Goal: Check status: Check status

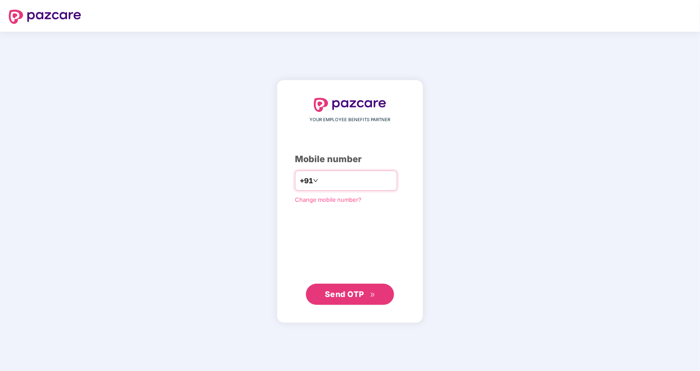
click at [333, 178] on input "number" at bounding box center [356, 181] width 72 height 14
click at [365, 175] on input "number" at bounding box center [356, 181] width 72 height 14
drag, startPoint x: 363, startPoint y: 178, endPoint x: 285, endPoint y: 178, distance: 78.0
click at [295, 178] on div "+91" at bounding box center [346, 181] width 102 height 20
click at [343, 297] on span "Send OTP" at bounding box center [344, 294] width 39 height 9
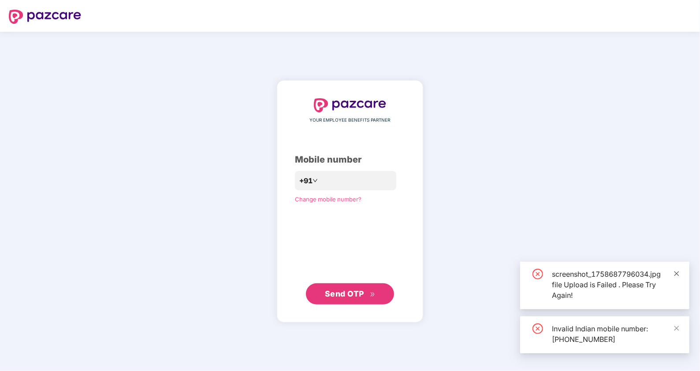
click at [676, 271] on icon "close" at bounding box center [676, 274] width 6 height 6
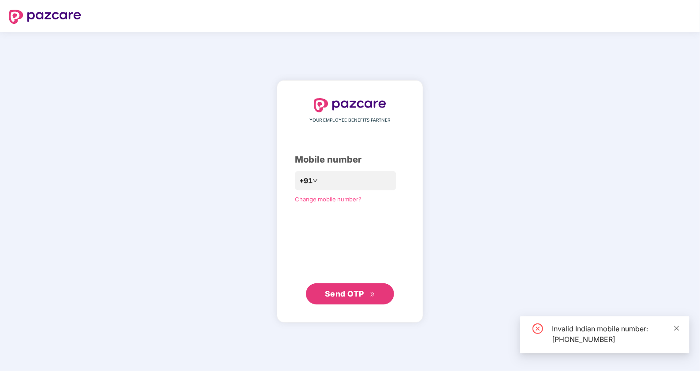
click at [678, 327] on icon "close" at bounding box center [676, 328] width 6 height 6
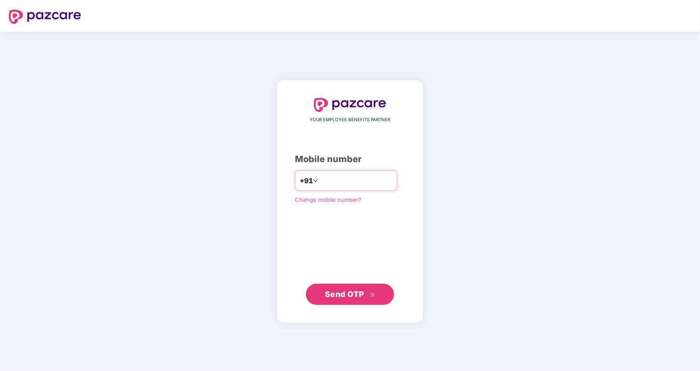
click at [364, 182] on input "**********" at bounding box center [356, 181] width 72 height 14
type input "*"
type input "**********"
click at [338, 286] on button "Send OTP" at bounding box center [350, 293] width 88 height 21
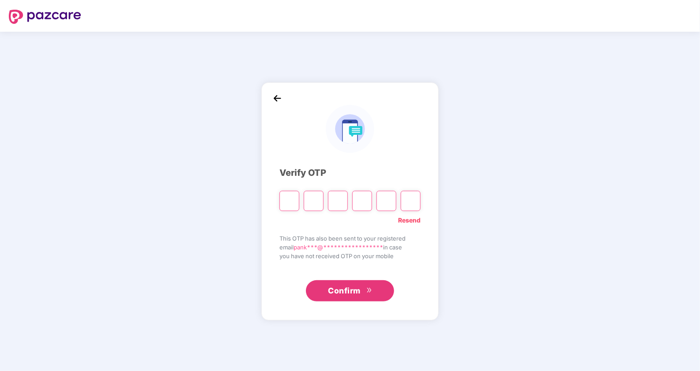
type input "*"
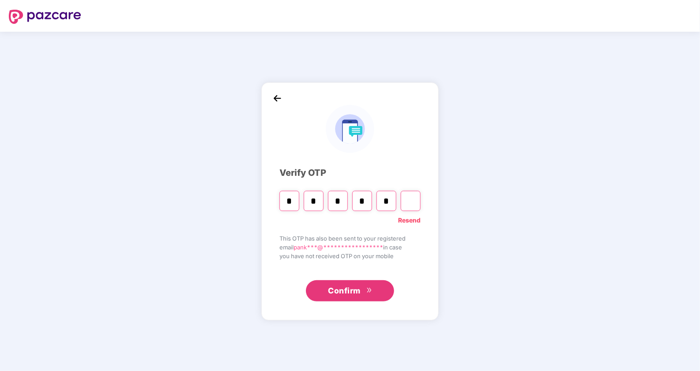
type input "*"
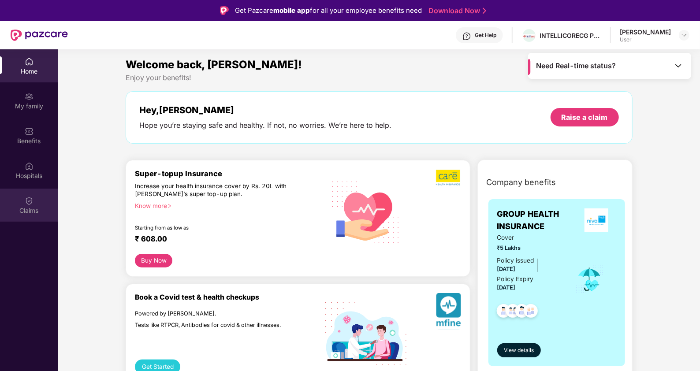
click at [13, 212] on div "Claims" at bounding box center [29, 210] width 58 height 9
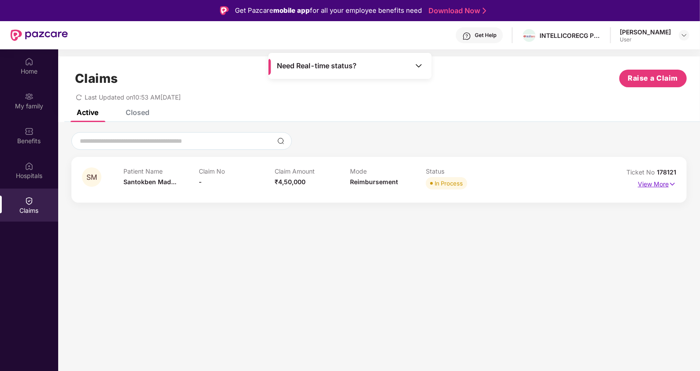
click at [667, 187] on p "View More" at bounding box center [657, 183] width 38 height 12
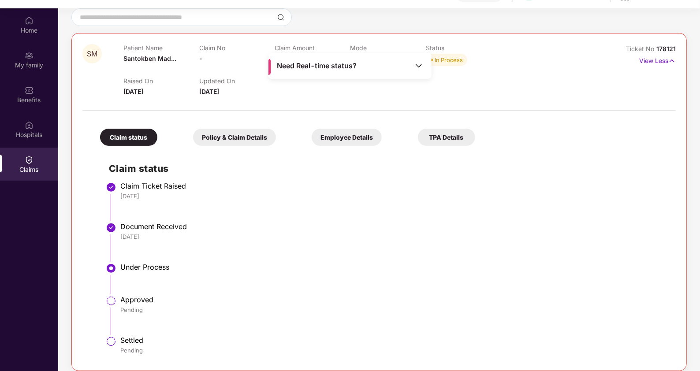
scroll to position [49, 0]
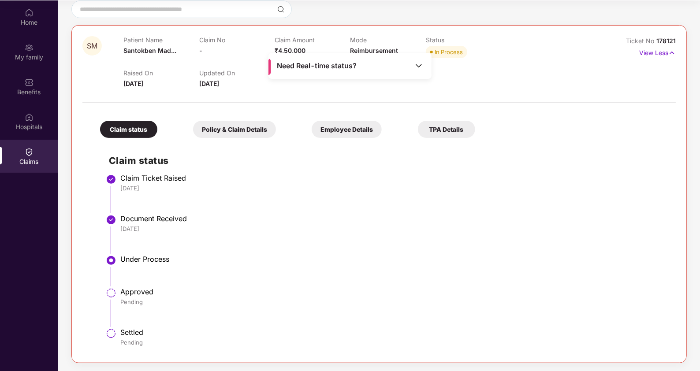
click at [220, 124] on div "Policy & Claim Details" at bounding box center [234, 129] width 83 height 17
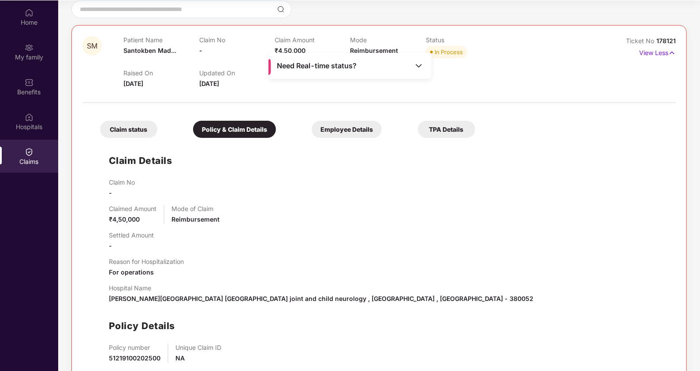
click at [328, 126] on div "Employee Details" at bounding box center [347, 129] width 70 height 17
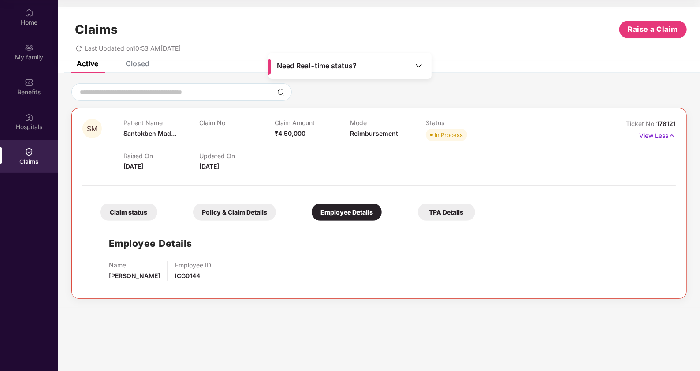
scroll to position [0, 0]
